Goal: Information Seeking & Learning: Learn about a topic

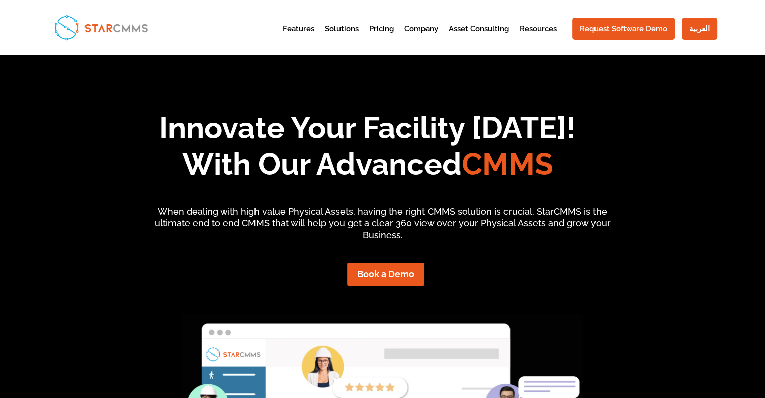
scroll to position [82, 173]
click at [547, 213] on p "When dealing with high value Physical Assets, having the right CMMS solution is…" at bounding box center [382, 224] width 474 height 36
copy p "StarCMMS"
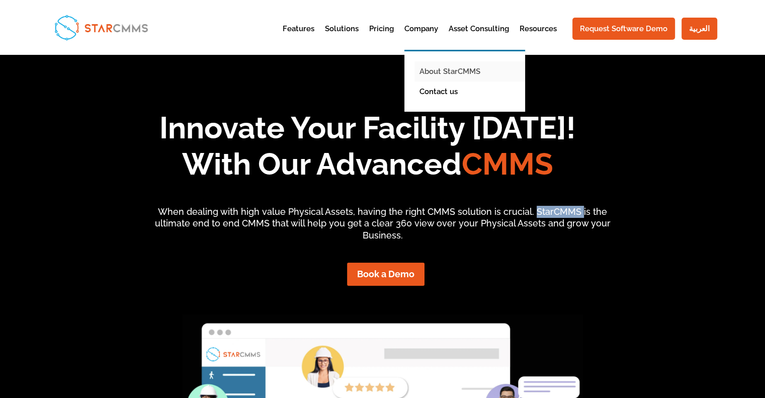
click at [465, 69] on link "About StarCMMS" at bounding box center [472, 71] width 116 height 20
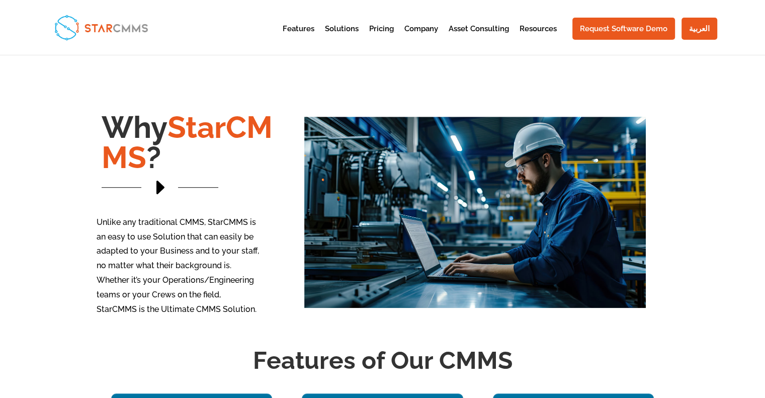
scroll to position [654, 0]
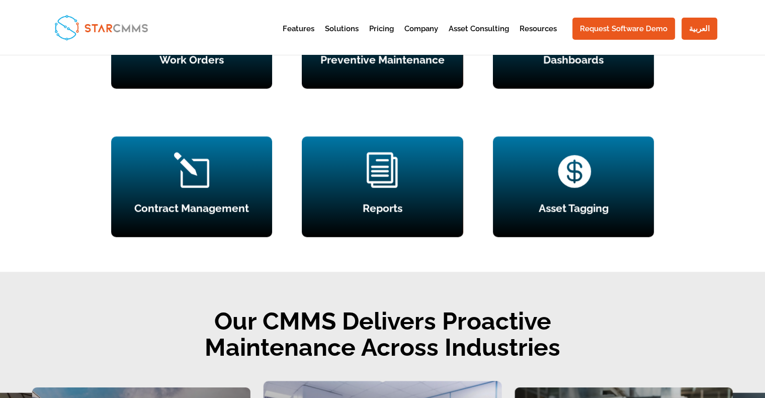
scroll to position [1056, 0]
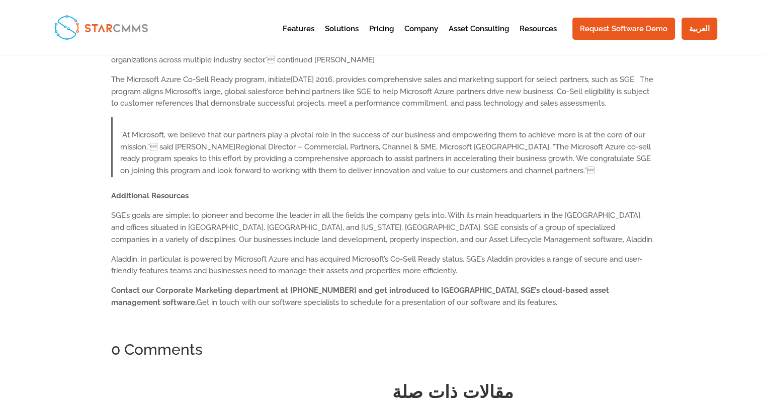
scroll to position [402, 0]
